Goal: Use online tool/utility: Utilize a website feature to perform a specific function

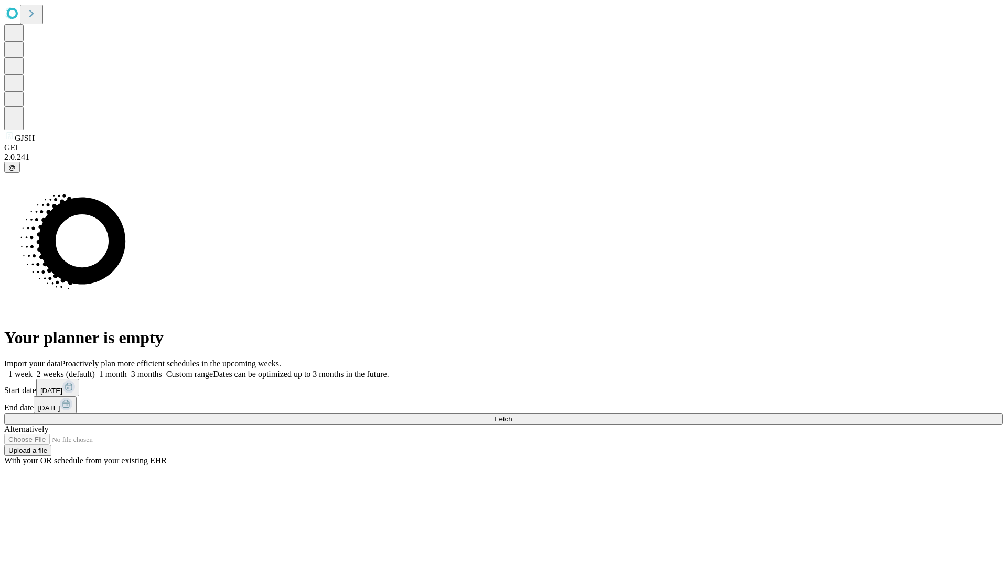
click at [512, 415] on span "Fetch" at bounding box center [503, 419] width 17 height 8
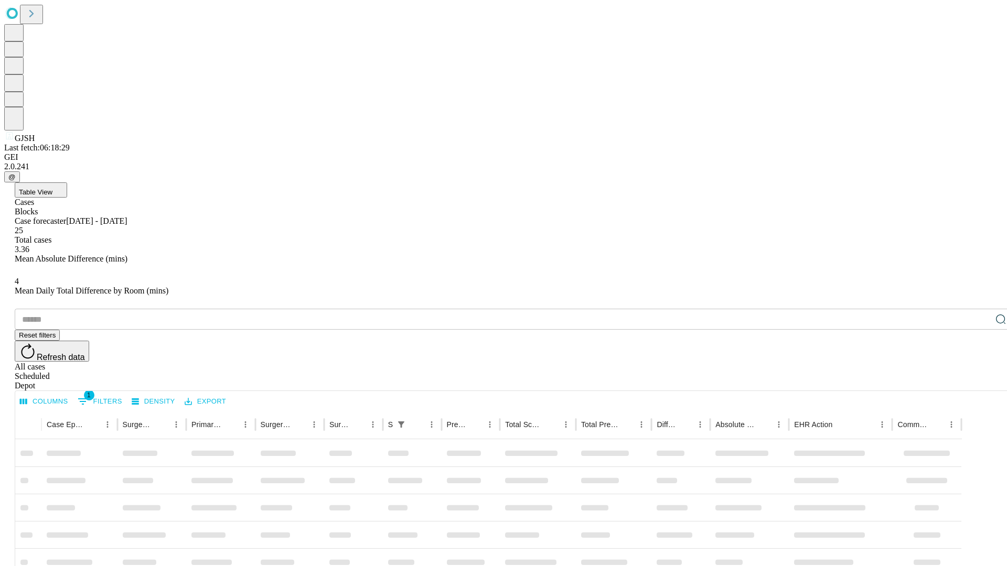
click at [52, 188] on span "Table View" at bounding box center [36, 192] width 34 height 8
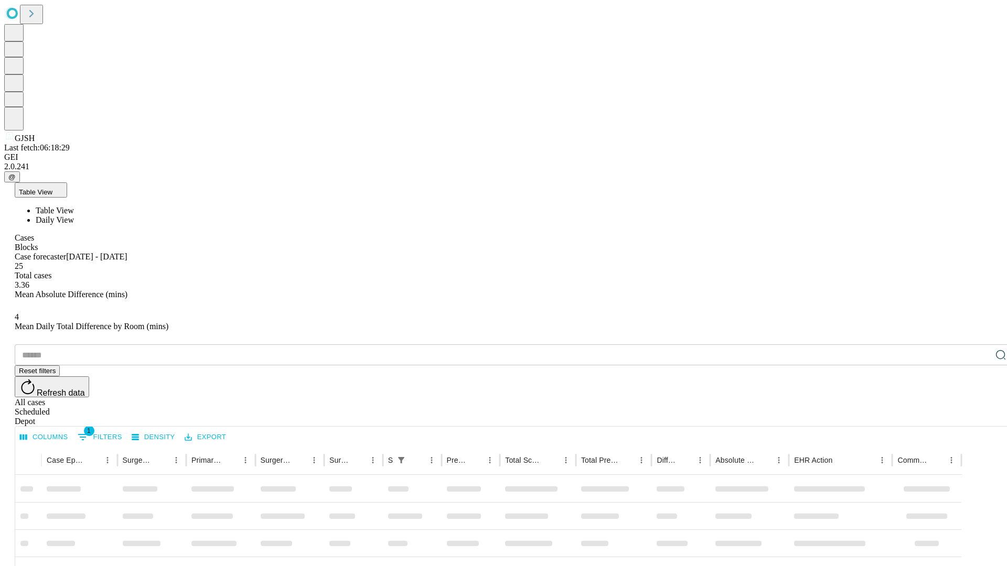
click at [74, 216] on span "Daily View" at bounding box center [55, 220] width 38 height 9
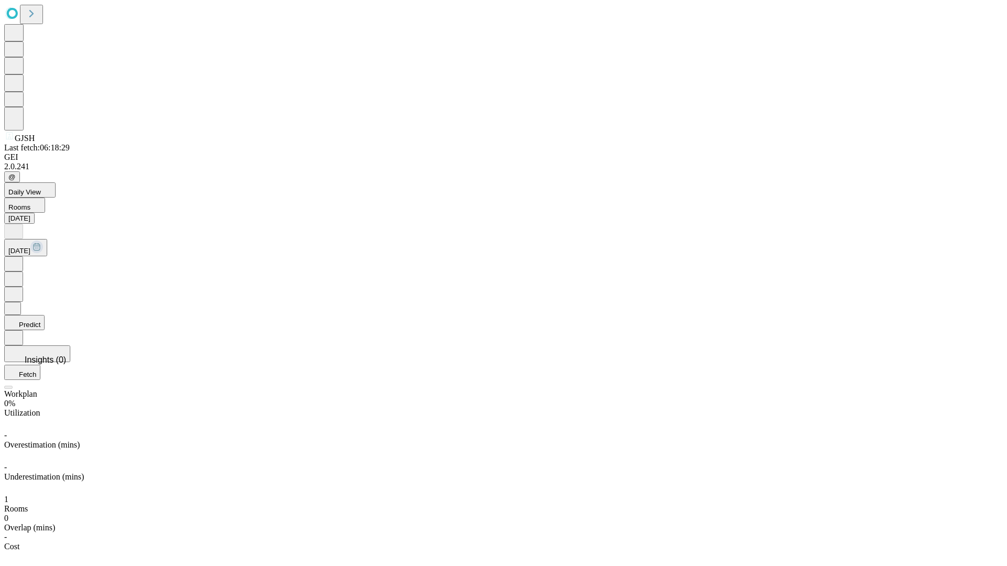
click at [45, 315] on button "Predict" at bounding box center [24, 322] width 40 height 15
